Goal: Task Accomplishment & Management: Use online tool/utility

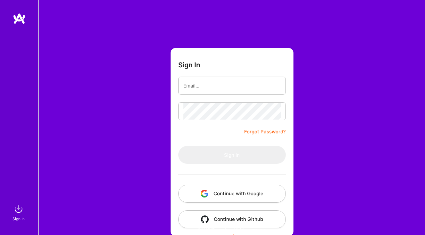
click at [234, 198] on button "Continue with Google" at bounding box center [232, 193] width 108 height 18
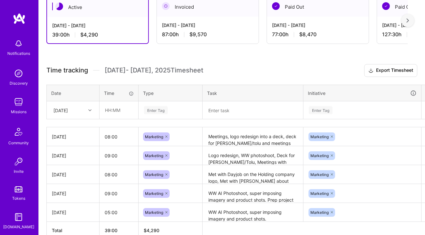
scroll to position [134, 0]
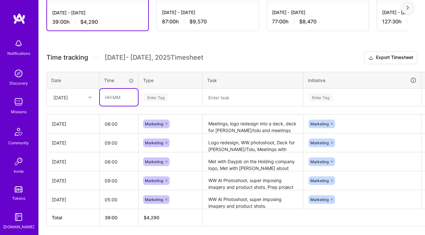
click at [109, 101] on input "text" at bounding box center [119, 97] width 38 height 17
type input "08:00"
click at [156, 99] on div "Enter Tag" at bounding box center [156, 97] width 24 height 10
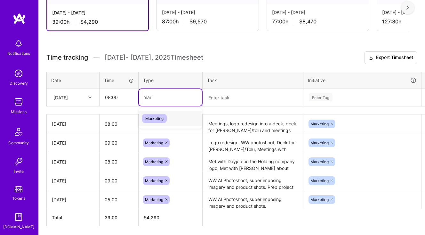
type input "mark"
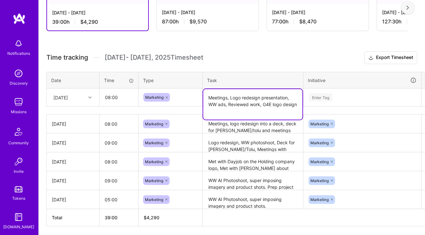
type textarea "Meetings, Logo redesign presentation, WW ads, Reviewed work, G4E logo design"
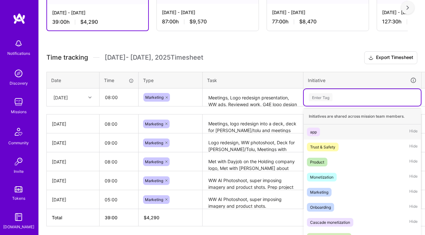
click at [332, 98] on div "Enter Tag" at bounding box center [362, 97] width 117 height 17
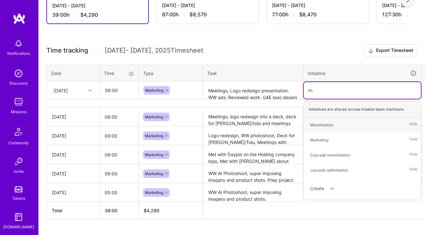
type input "mark"
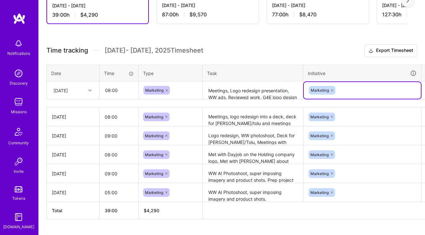
scroll to position [141, 18]
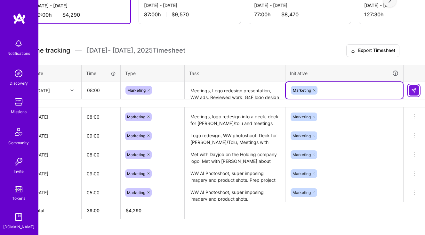
click at [414, 88] on img at bounding box center [413, 90] width 5 height 5
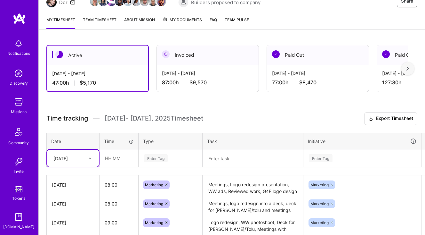
scroll to position [72, 0]
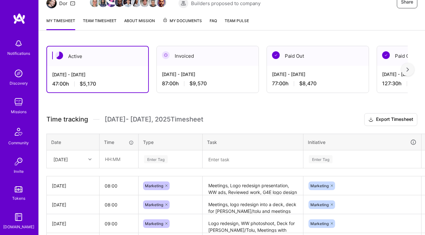
click at [191, 88] on div "[DATE] - [DATE] 87:00 h $9,570" at bounding box center [208, 79] width 102 height 26
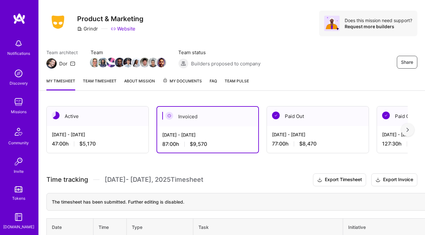
scroll to position [0, 0]
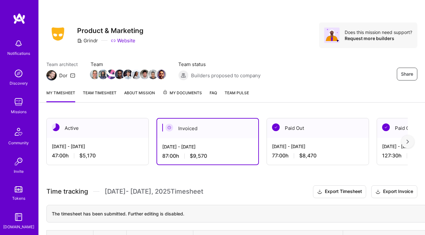
click at [108, 92] on link "Team timesheet" at bounding box center [100, 95] width 34 height 13
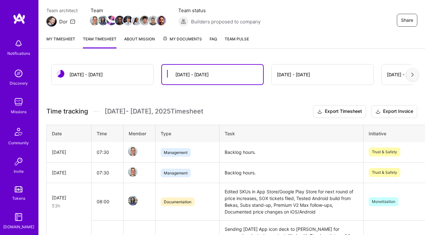
scroll to position [41, 0]
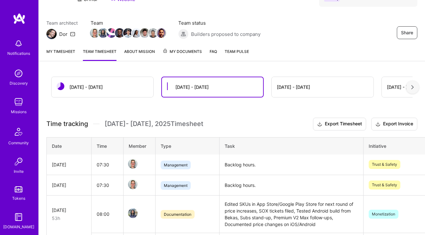
click at [131, 88] on div "[DATE] - [DATE]" at bounding box center [103, 87] width 102 height 20
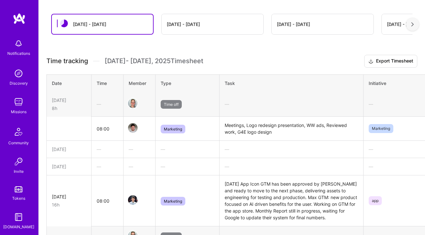
scroll to position [0, 0]
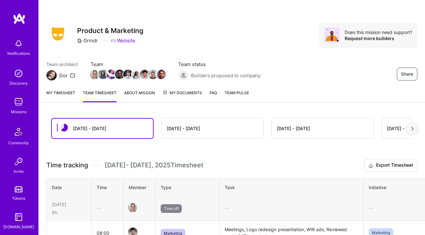
click at [66, 93] on link "My timesheet" at bounding box center [60, 95] width 29 height 13
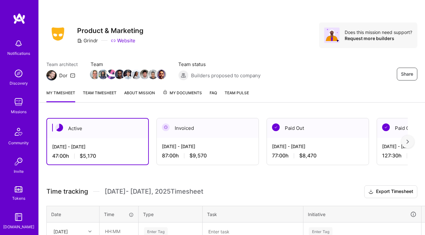
click at [148, 94] on link "About Mission" at bounding box center [139, 95] width 31 height 13
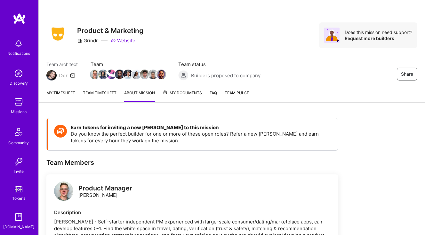
click at [62, 92] on link "My timesheet" at bounding box center [60, 95] width 29 height 13
